Goal: Transaction & Acquisition: Purchase product/service

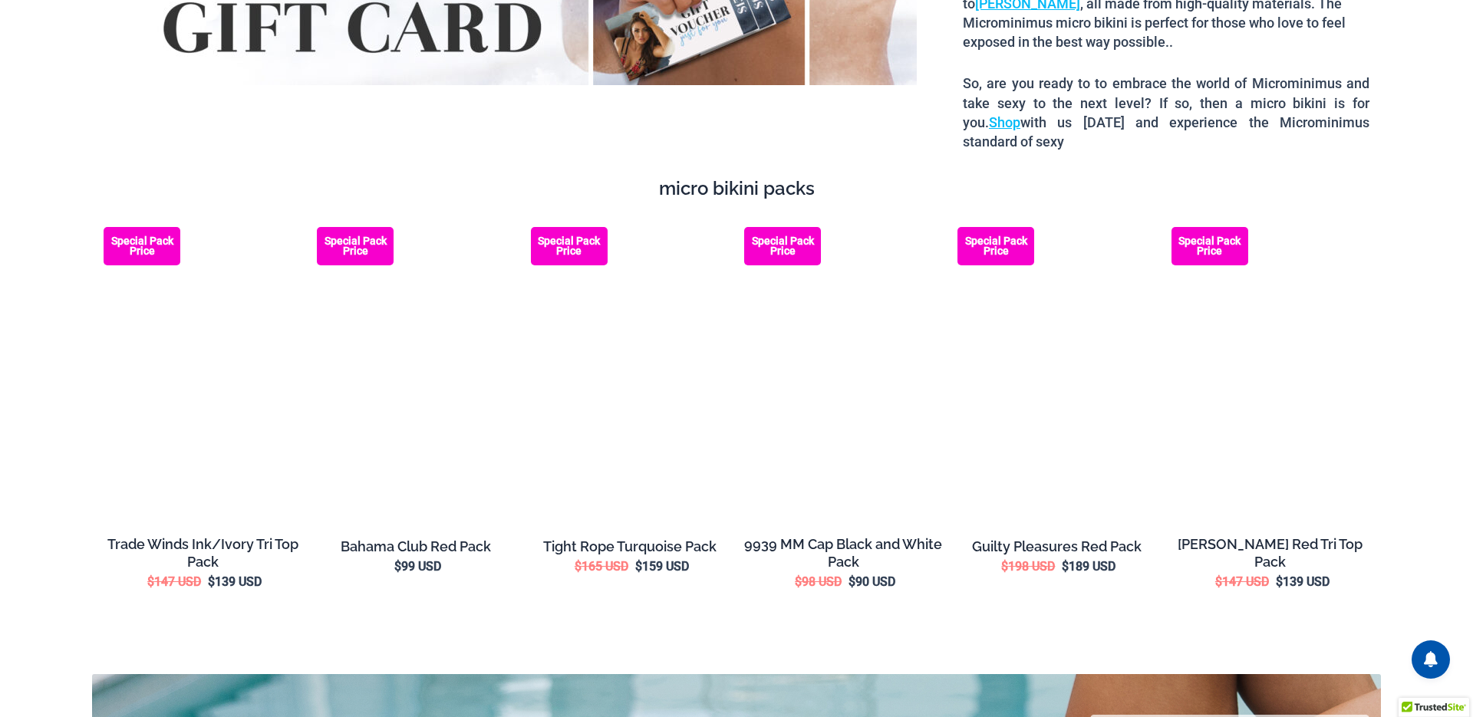
scroll to position [2375, 0]
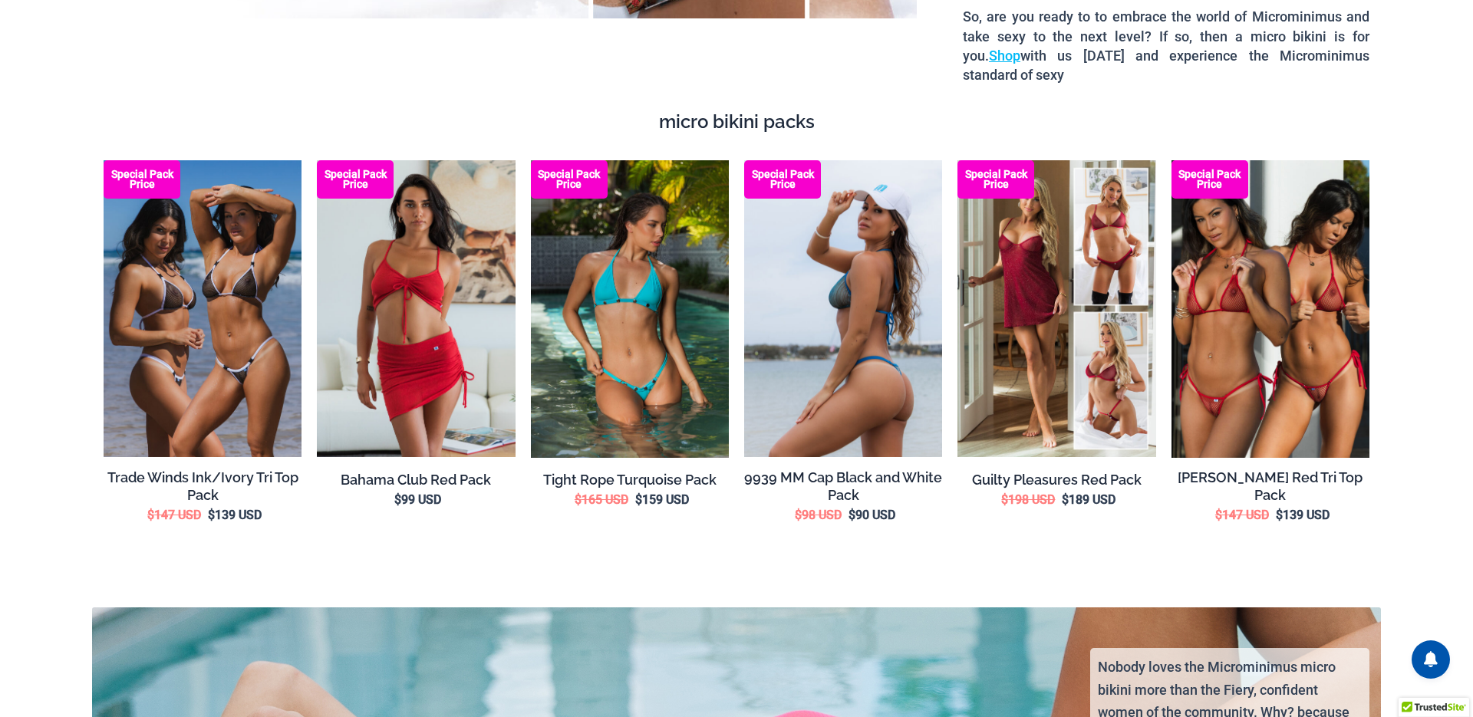
click at [840, 256] on img at bounding box center [843, 308] width 198 height 297
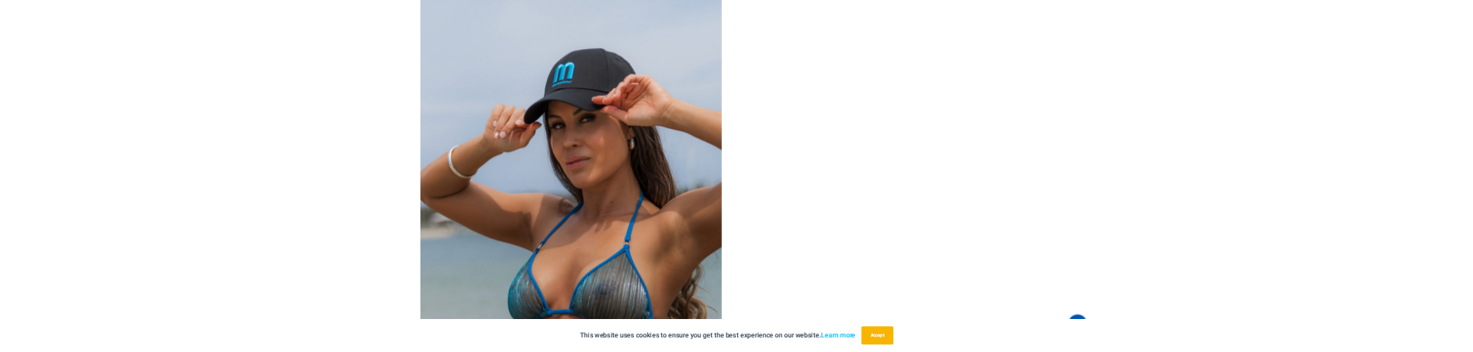
scroll to position [5808, 0]
